Goal: Check status: Check status

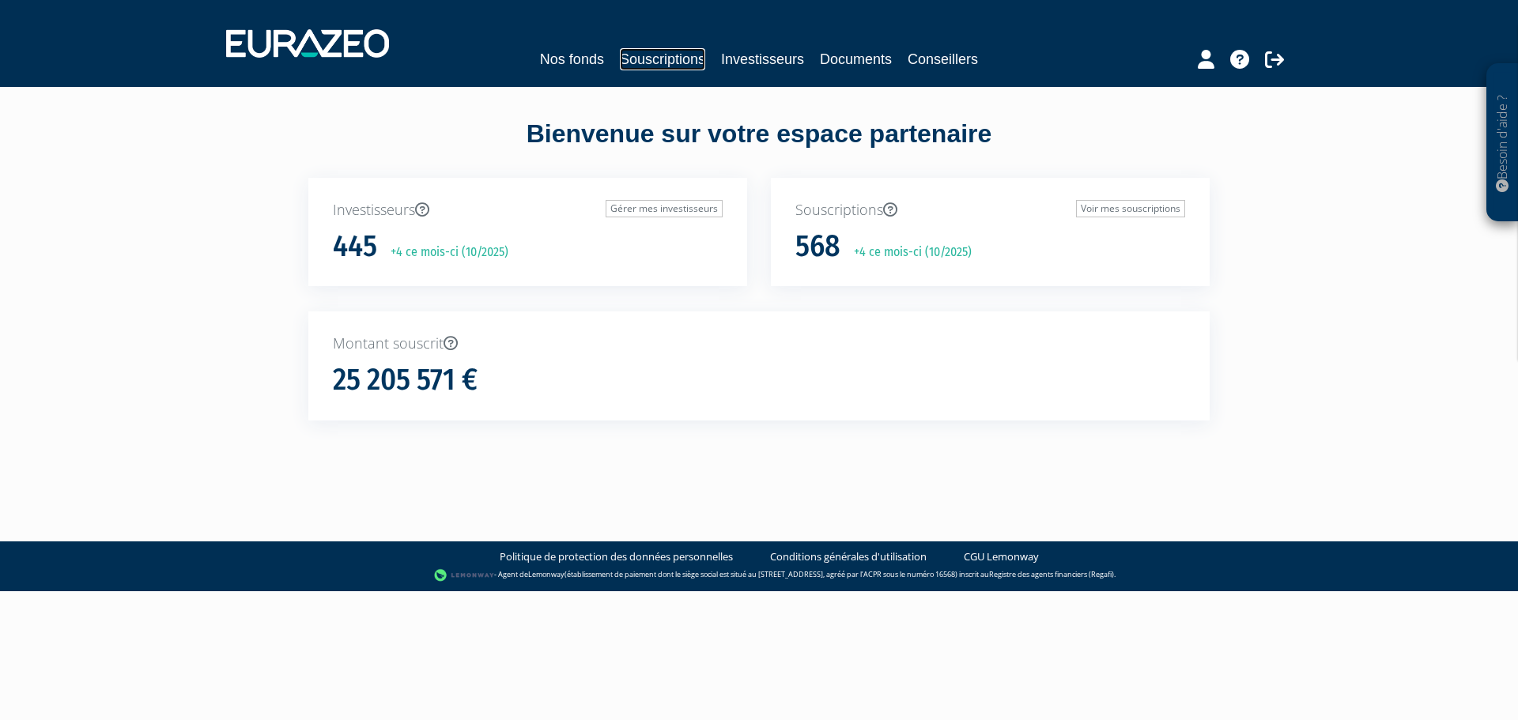
click at [648, 54] on link "Souscriptions" at bounding box center [662, 59] width 85 height 22
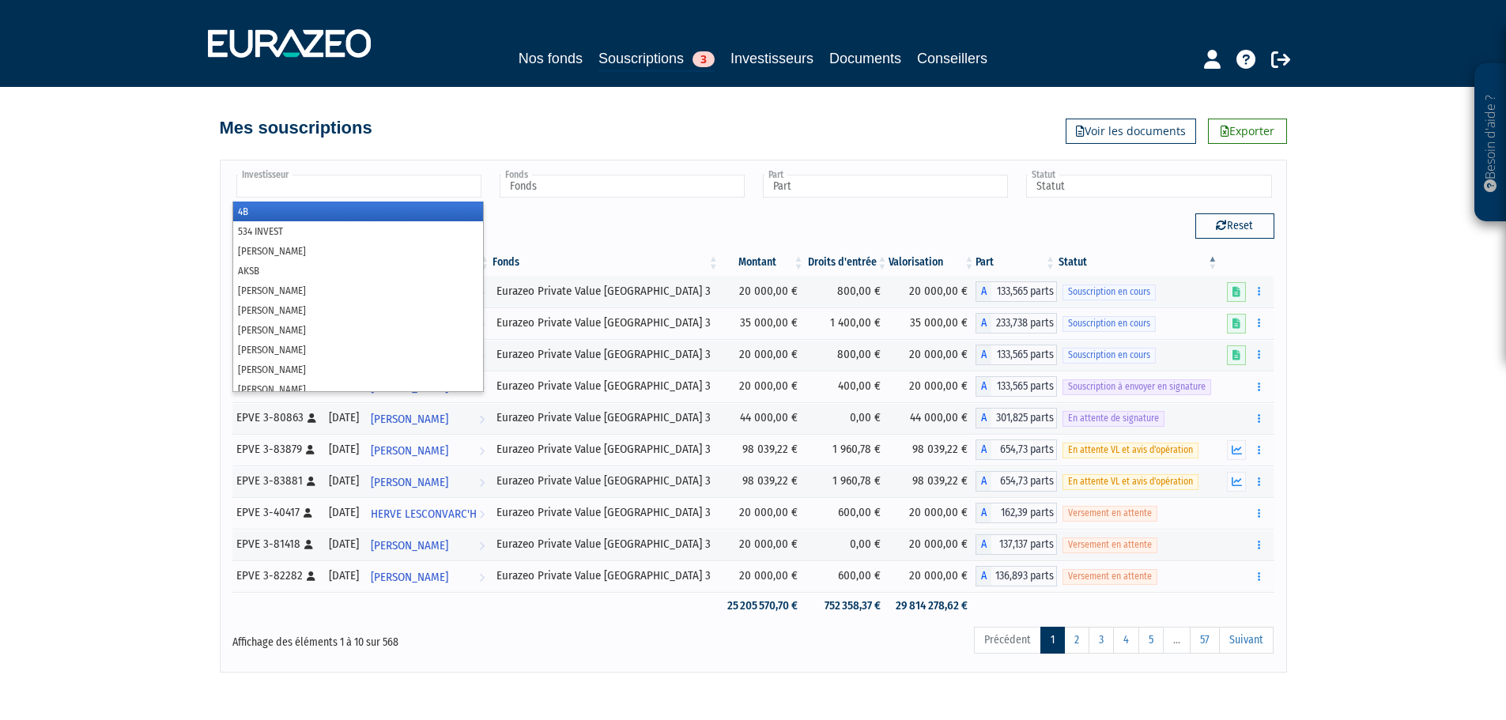
click at [370, 183] on input "text" at bounding box center [358, 186] width 245 height 23
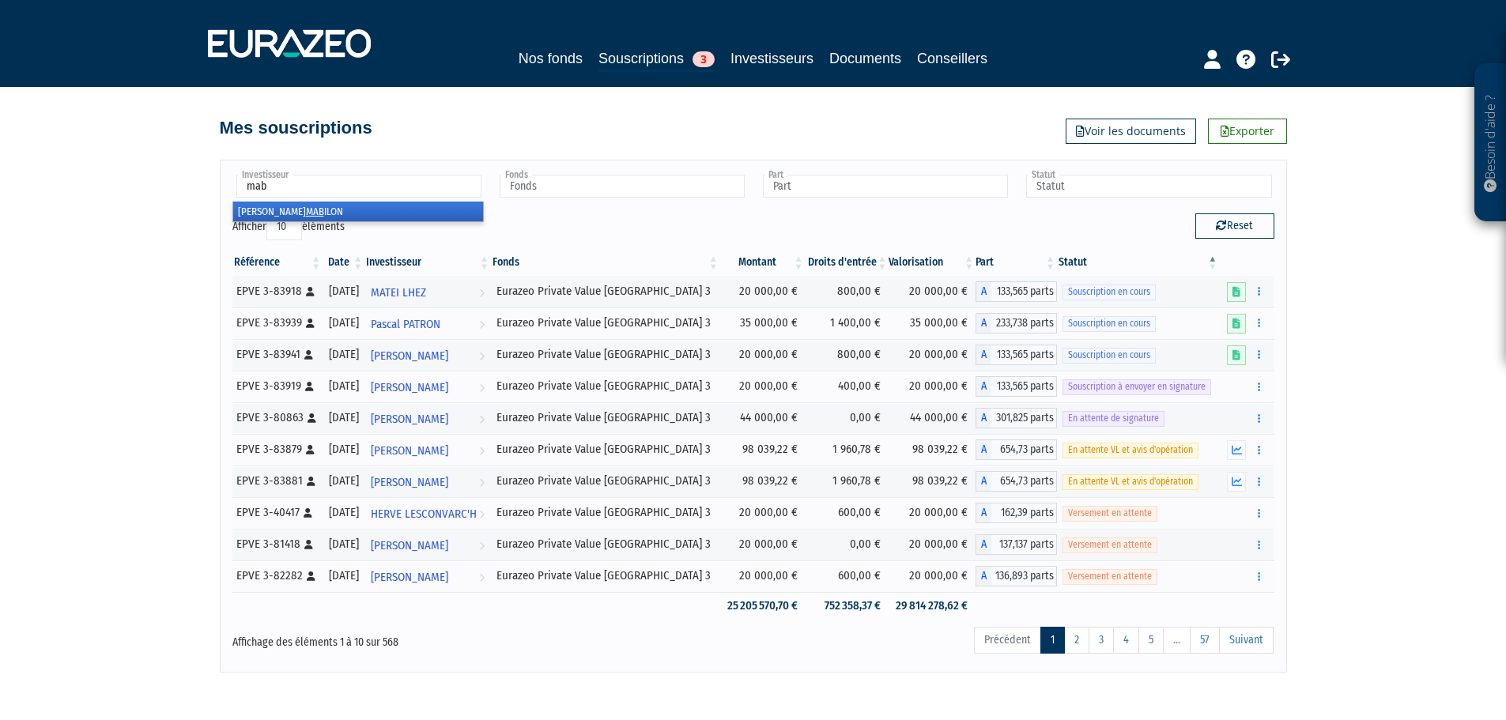
type input "mab"
click at [318, 211] on li "JEAN-LUC MAB ILON" at bounding box center [358, 212] width 250 height 20
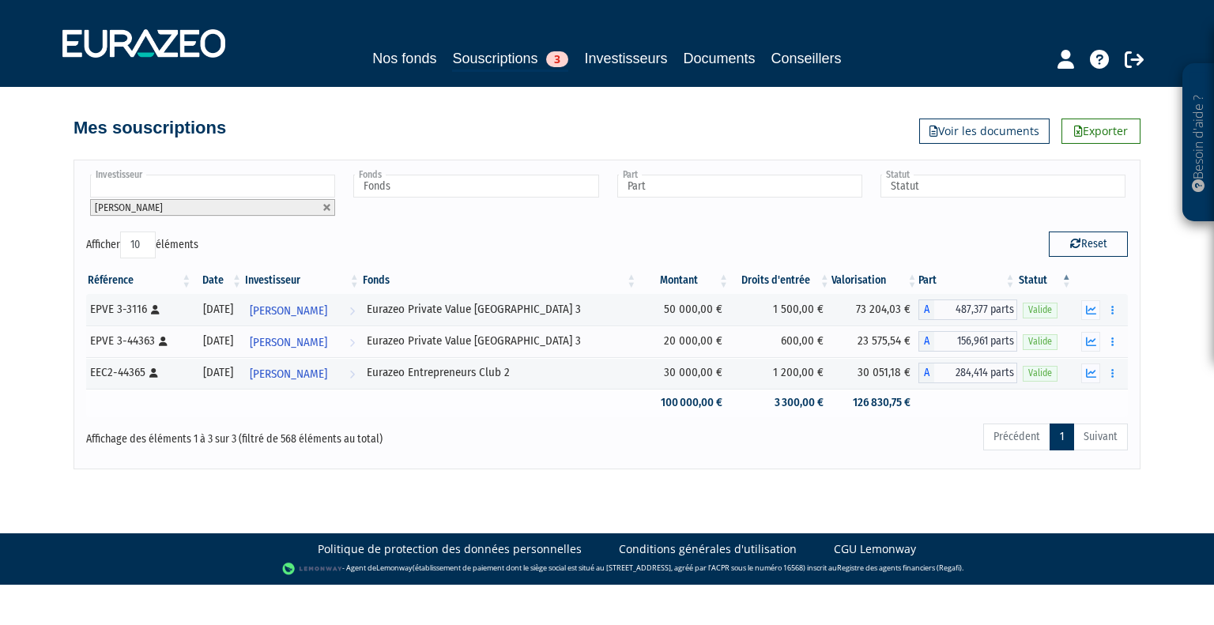
click at [319, 414] on td at bounding box center [302, 403] width 118 height 28
click at [327, 208] on link at bounding box center [326, 207] width 9 height 9
type input "Investisseur"
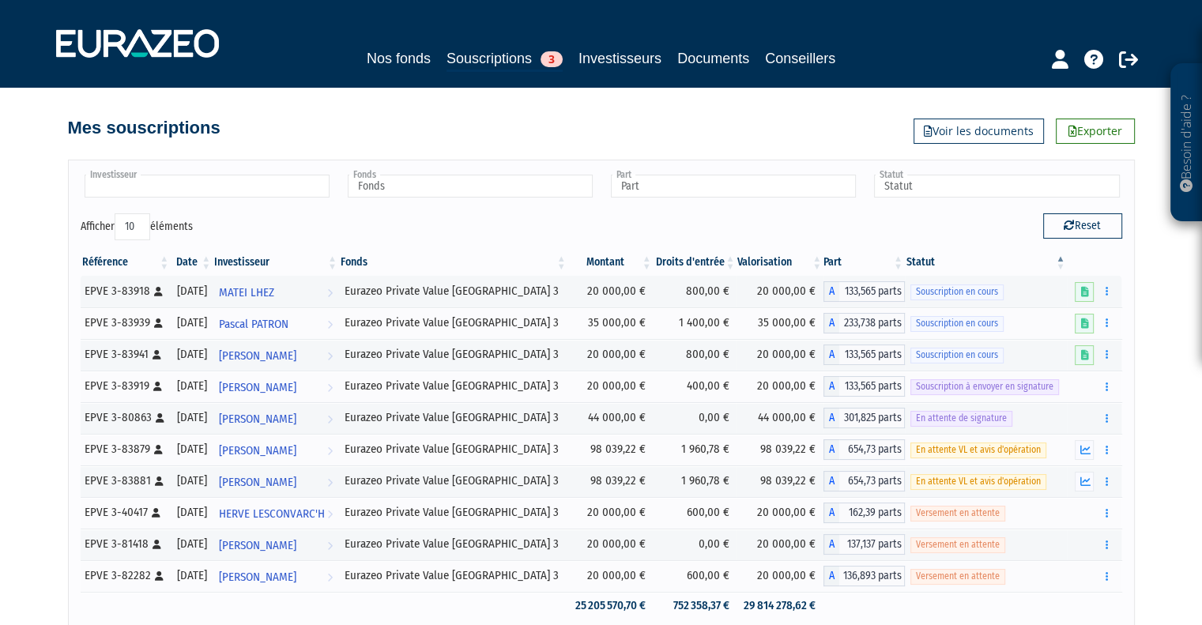
click at [149, 188] on input "text" at bounding box center [207, 186] width 245 height 23
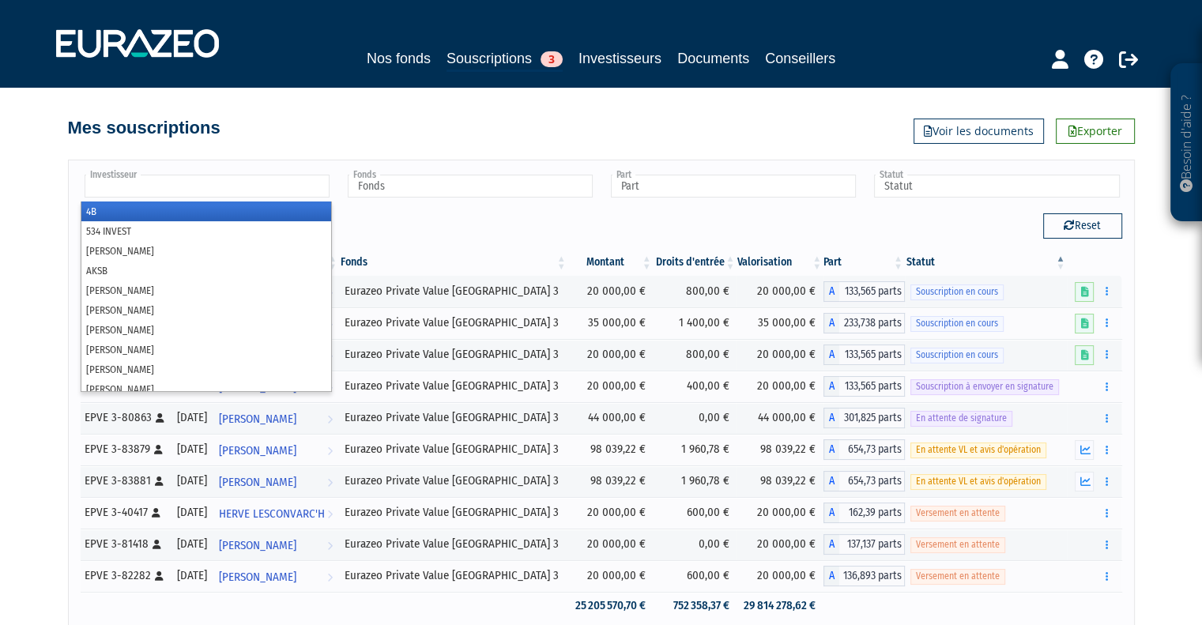
paste input "REYNAUD J"
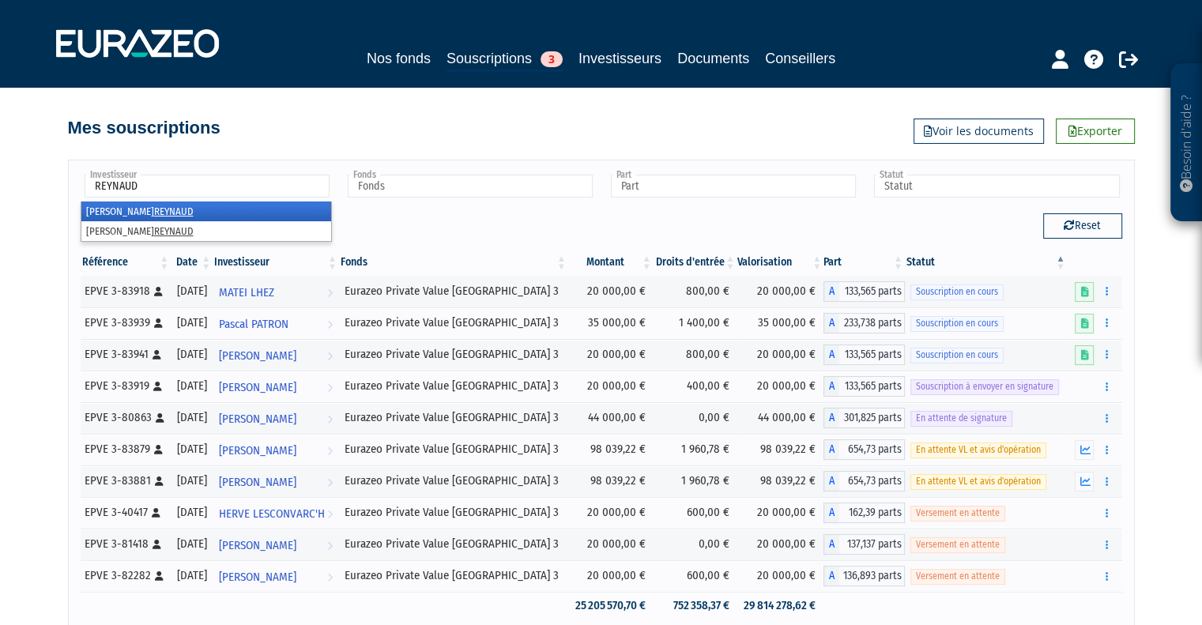
type input "REYNAUD"
click at [154, 210] on em "REYNAUD" at bounding box center [174, 212] width 40 height 12
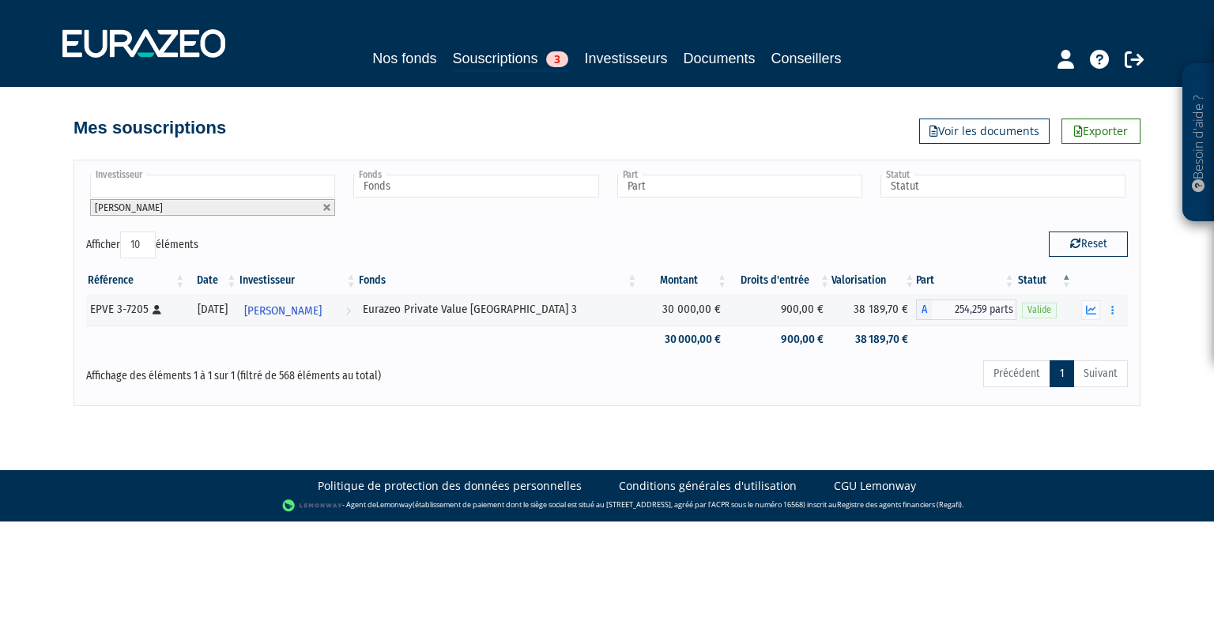
click at [148, 181] on input "text" at bounding box center [212, 186] width 245 height 23
type input "reyn"
click at [160, 250] on em "REYN" at bounding box center [170, 249] width 21 height 12
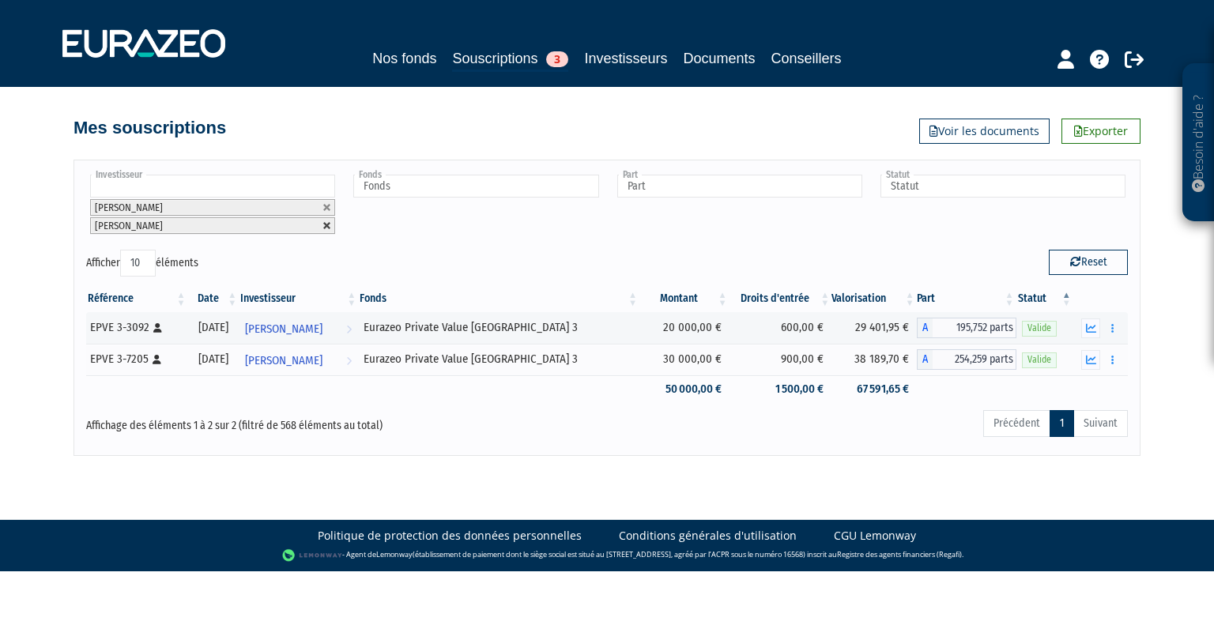
click at [330, 224] on link at bounding box center [326, 225] width 9 height 9
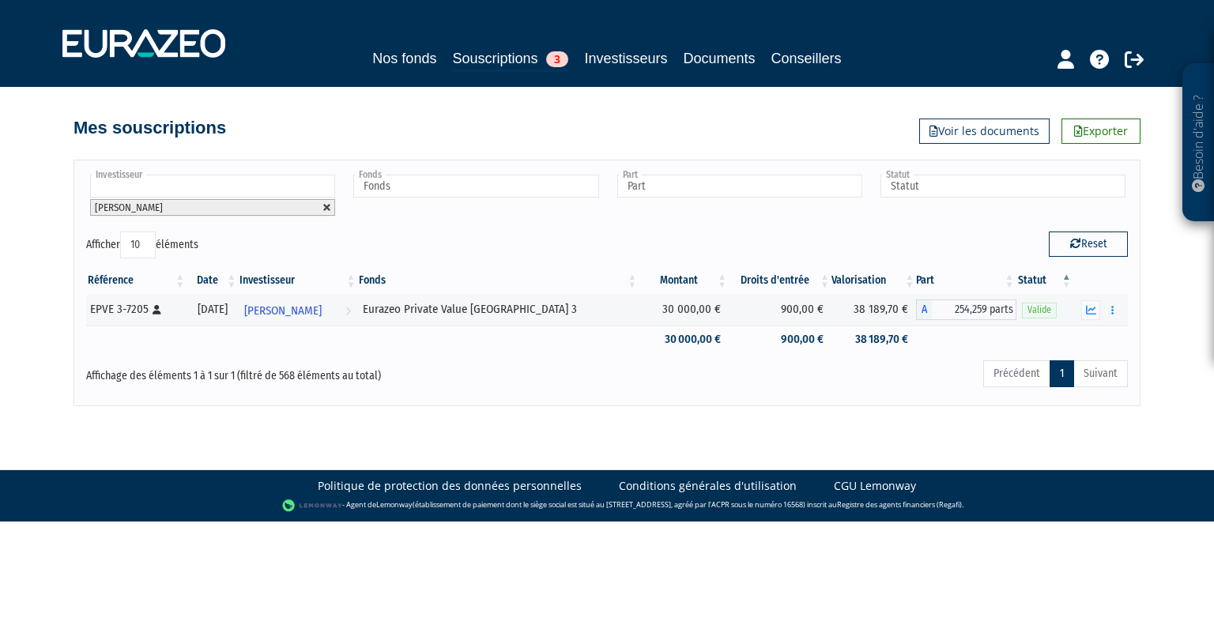
click at [330, 208] on link at bounding box center [326, 207] width 9 height 9
type input "Investisseur"
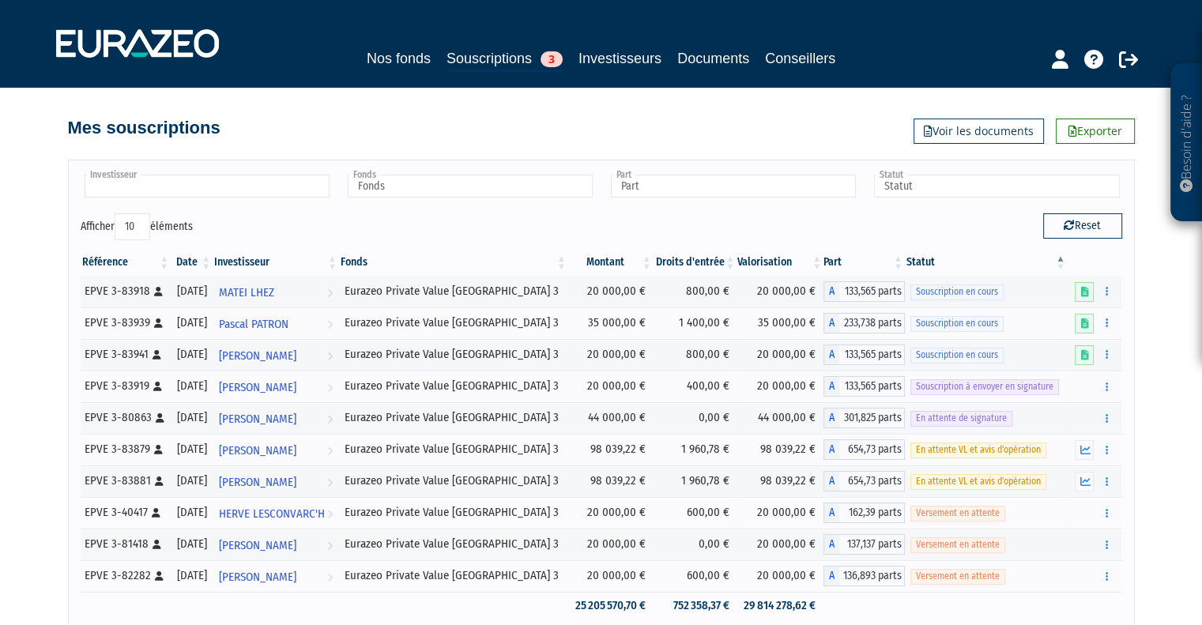
click at [233, 183] on input "text" at bounding box center [207, 186] width 245 height 23
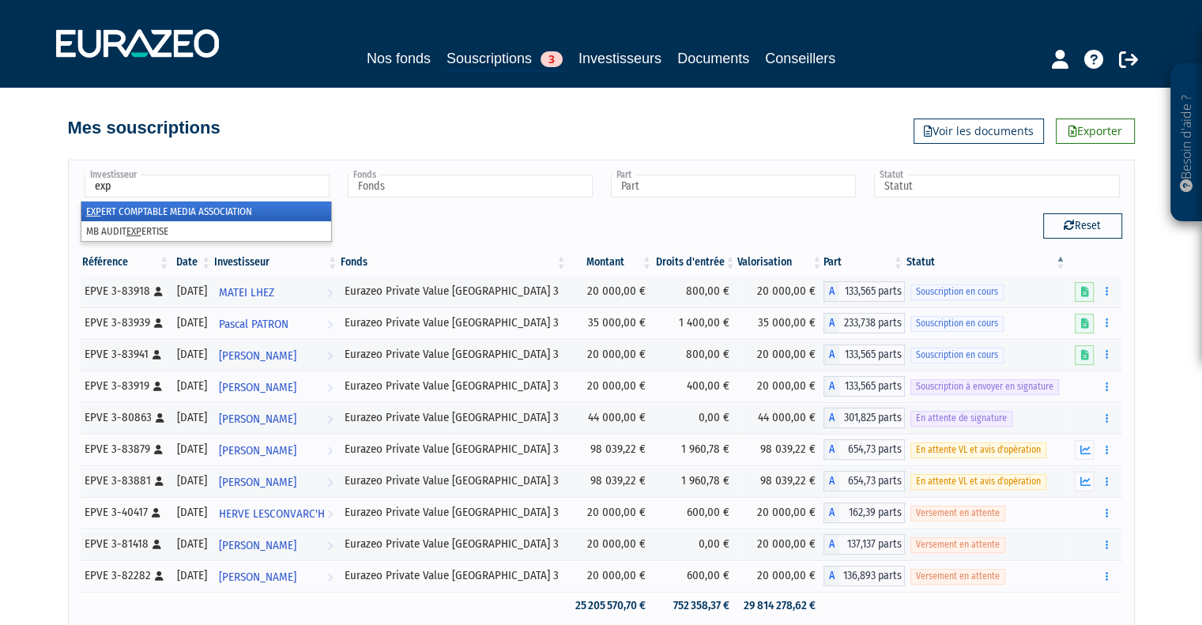
type input "exp"
click at [171, 212] on li "EXP ERT COMPTABLE MEDIA ASSOCIATION" at bounding box center [206, 212] width 250 height 20
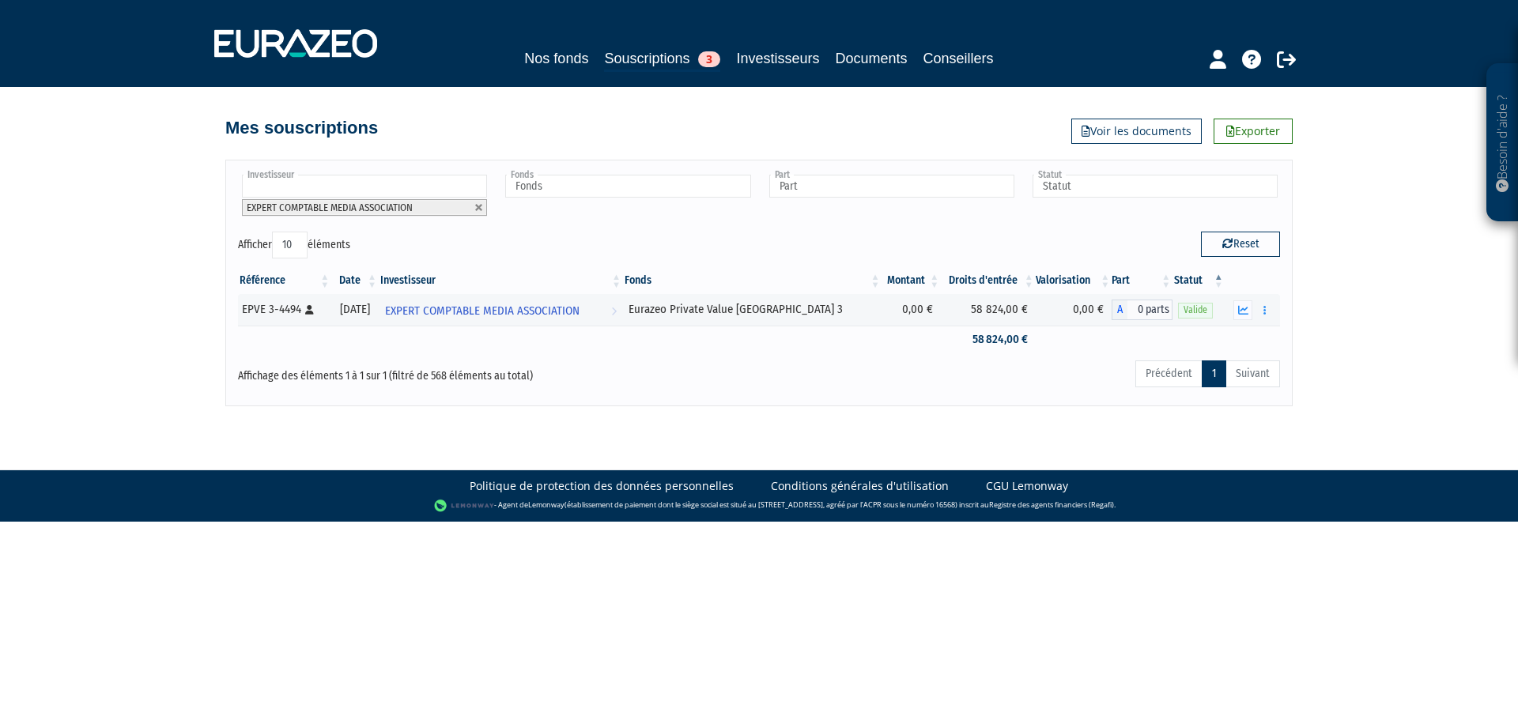
drag, startPoint x: 475, startPoint y: 209, endPoint x: 460, endPoint y: 209, distance: 15.0
click at [475, 209] on link at bounding box center [478, 207] width 9 height 9
type input "Investisseur"
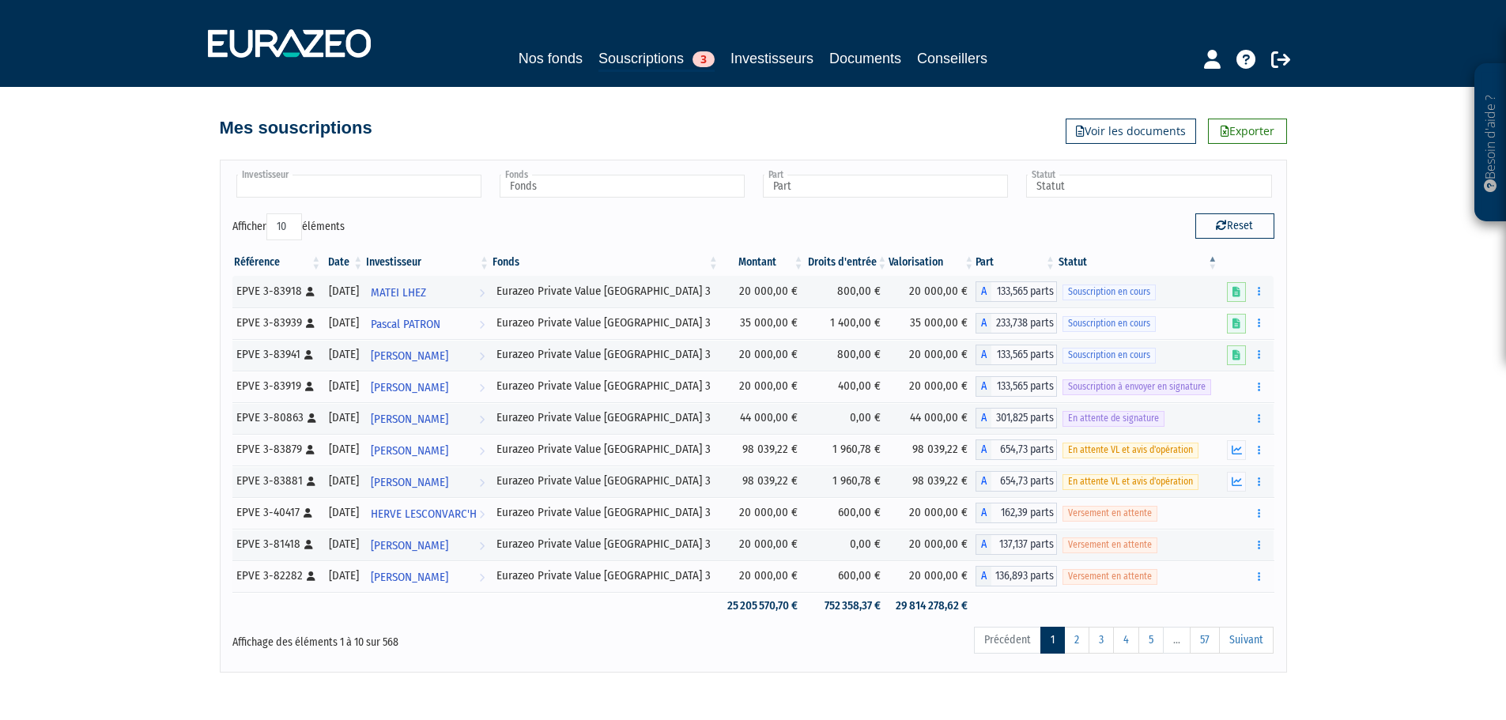
click at [390, 191] on input "text" at bounding box center [358, 186] width 245 height 23
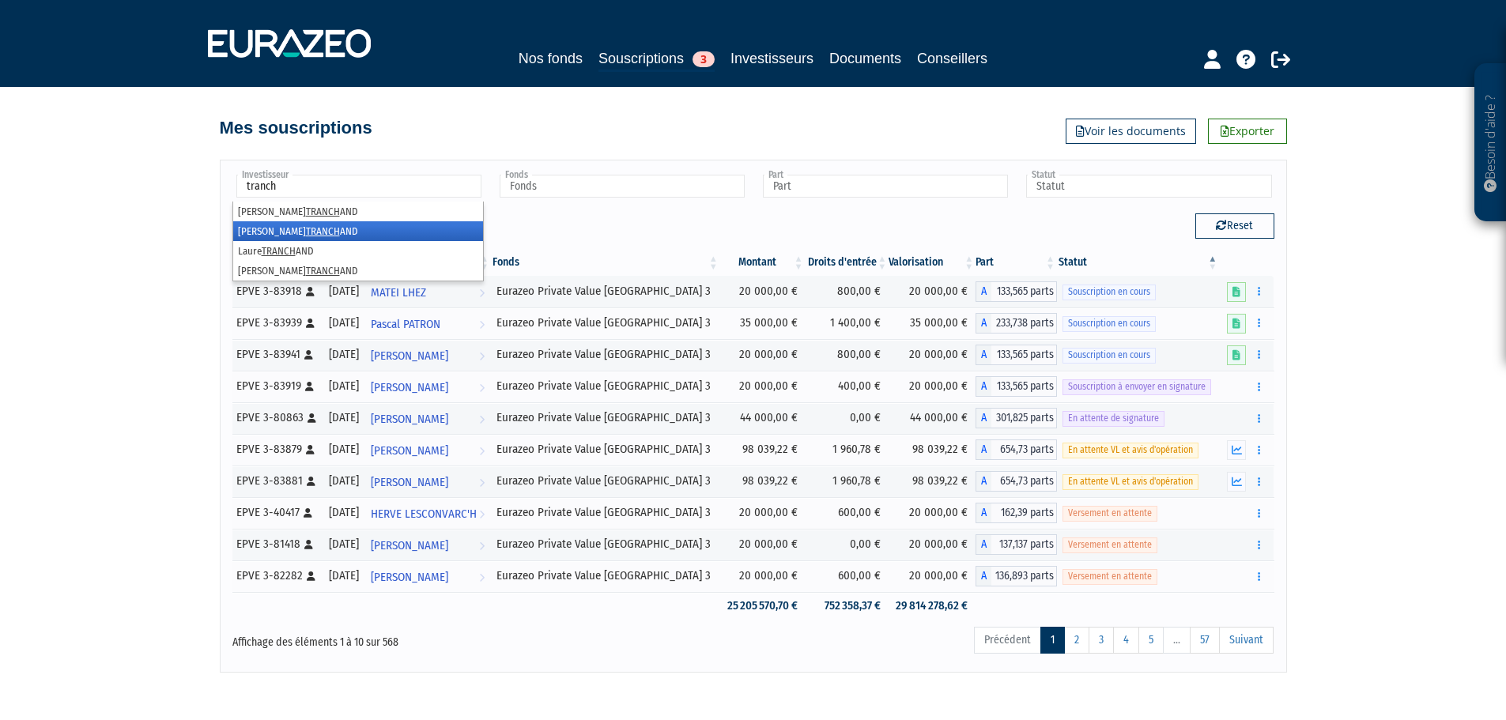
type input "tranch"
click at [303, 232] on li "LUCILE TRANCH AND" at bounding box center [358, 231] width 250 height 20
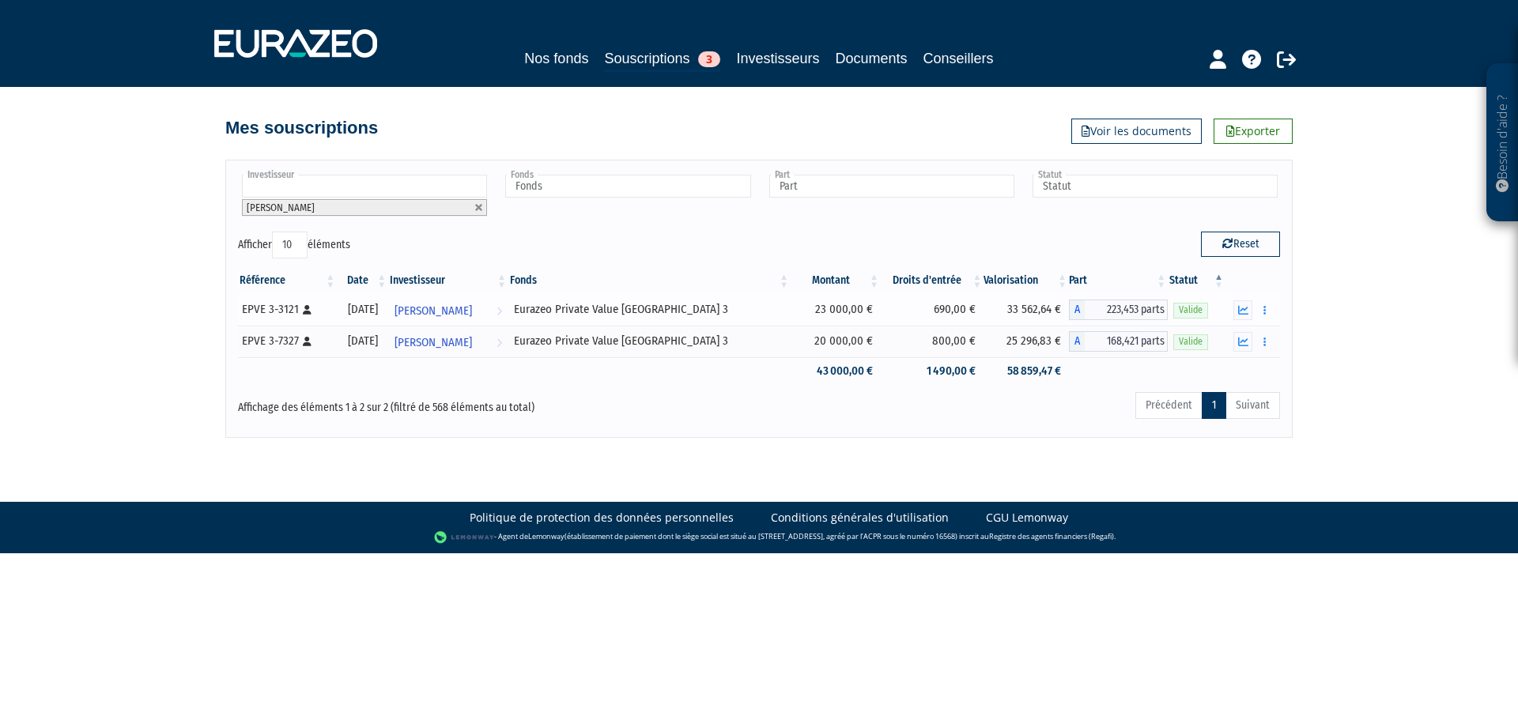
drag, startPoint x: 1000, startPoint y: 308, endPoint x: 1039, endPoint y: 303, distance: 39.9
click at [1039, 303] on td "33 562,64 €" at bounding box center [1025, 310] width 85 height 32
click at [477, 208] on link at bounding box center [478, 207] width 9 height 9
type input "Investisseur"
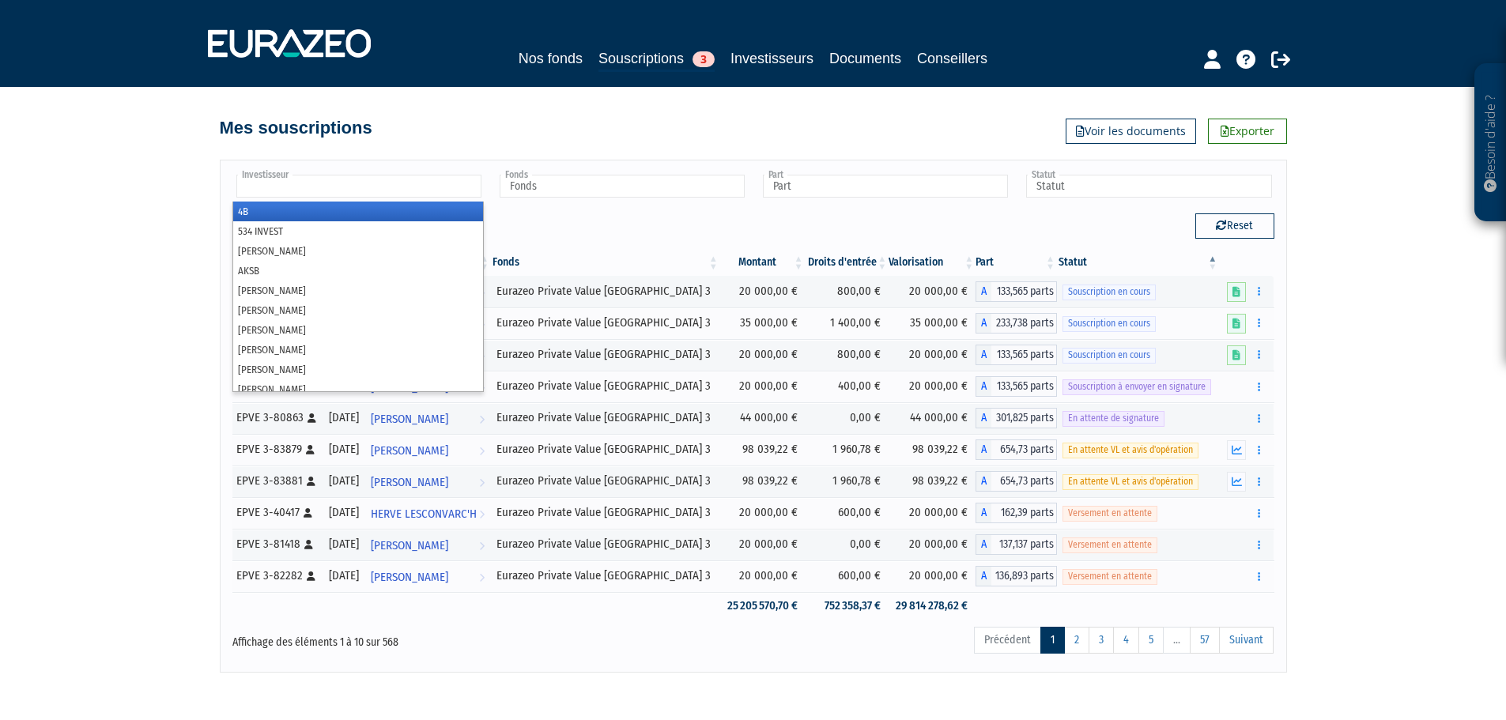
click at [389, 185] on input "text" at bounding box center [358, 186] width 245 height 23
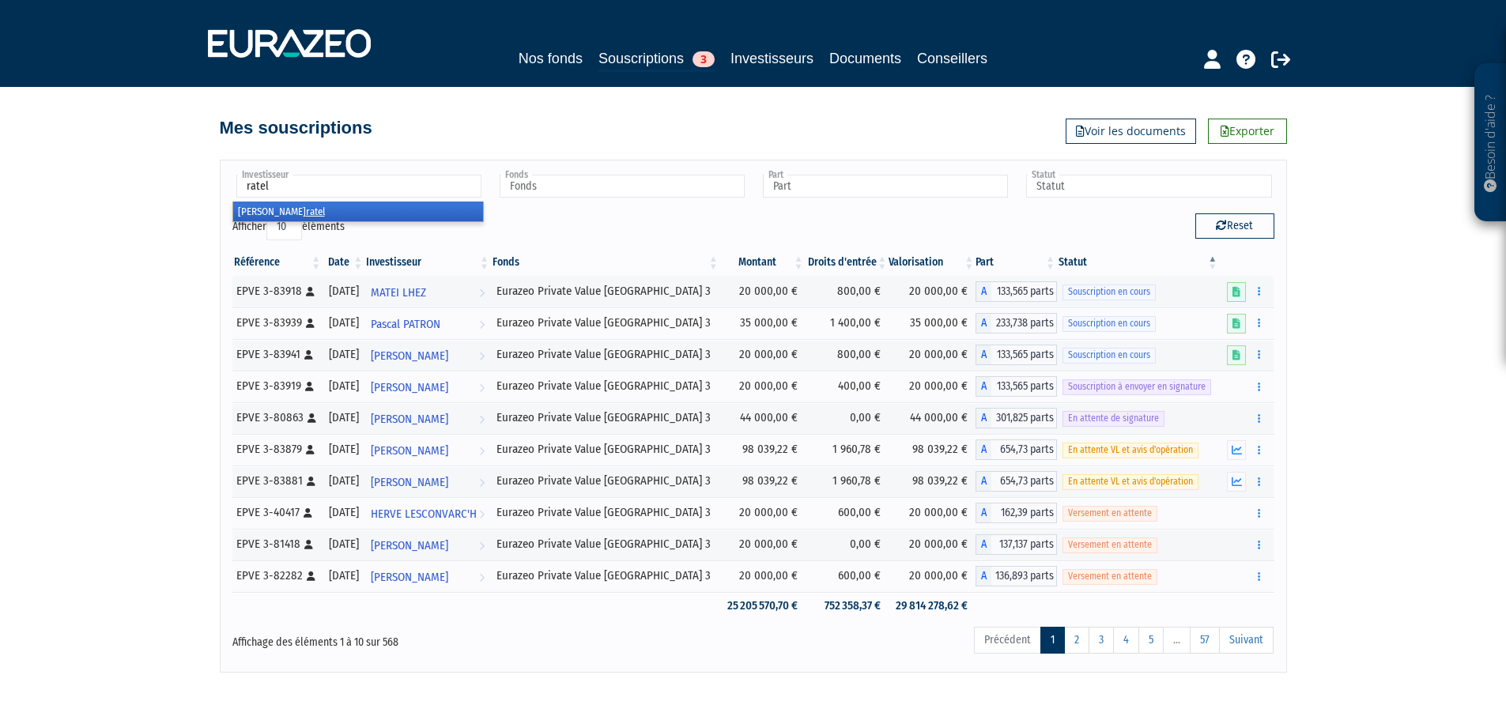
type input "ratel"
click at [306, 206] on em "ratel" at bounding box center [315, 212] width 19 height 12
